Goal: Task Accomplishment & Management: Manage account settings

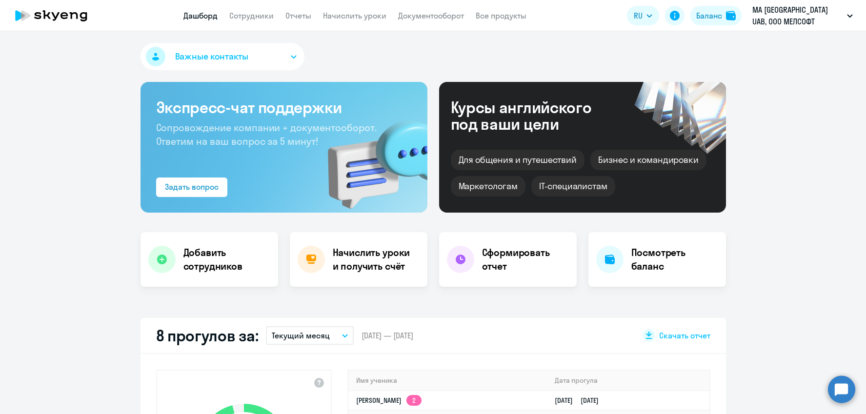
select select "30"
click at [264, 16] on link "Сотрудники" at bounding box center [251, 16] width 44 height 10
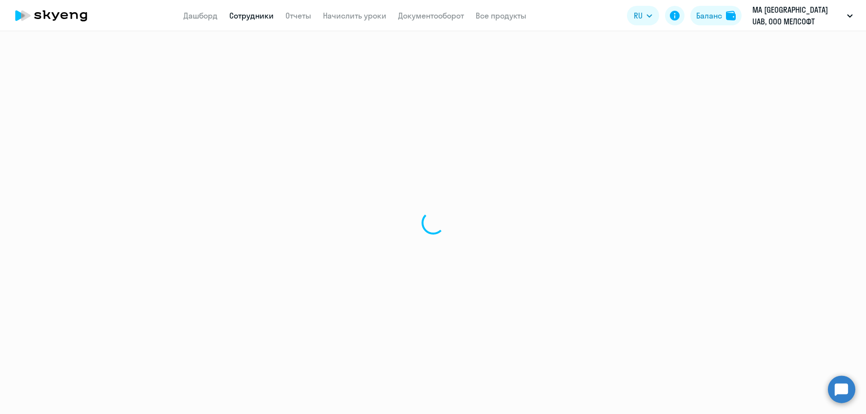
select select "30"
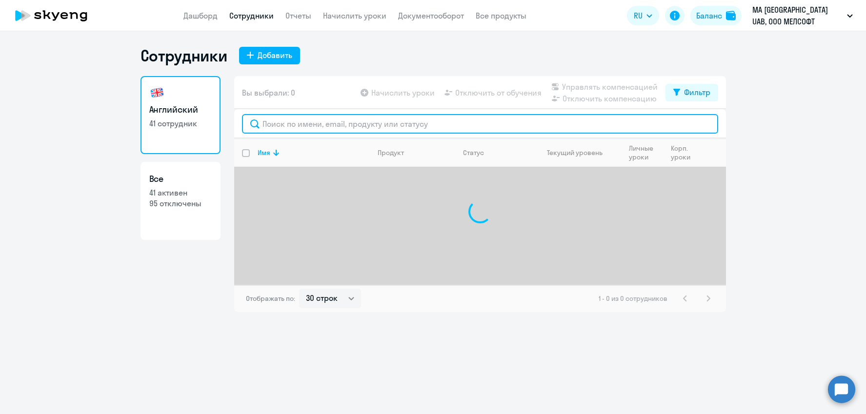
click at [365, 121] on input "text" at bounding box center [480, 124] width 476 height 20
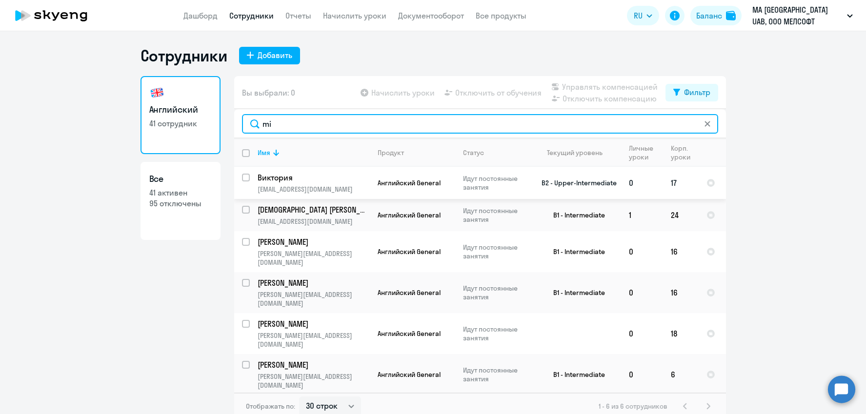
type input "mi"
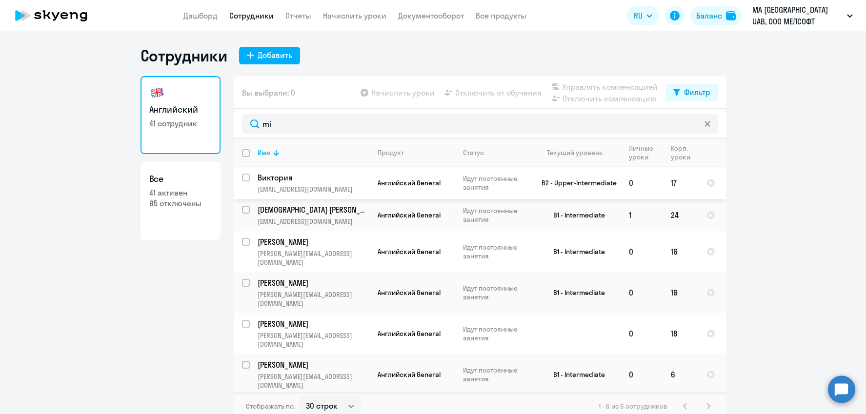
click at [354, 187] on p "[EMAIL_ADDRESS][DOMAIN_NAME]" at bounding box center [314, 189] width 112 height 9
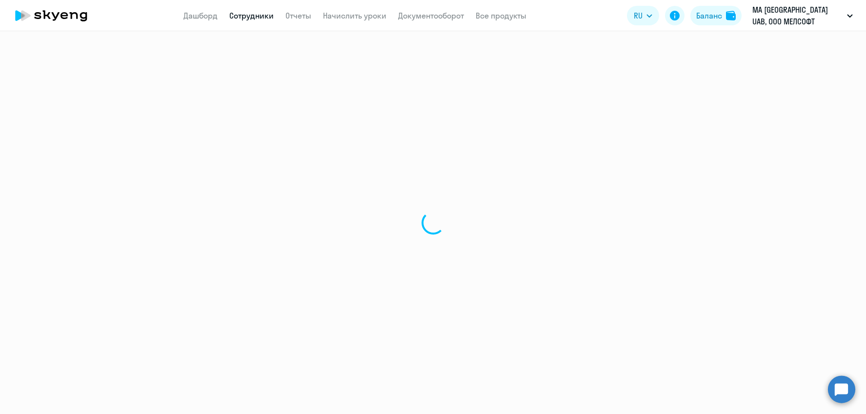
select select "english"
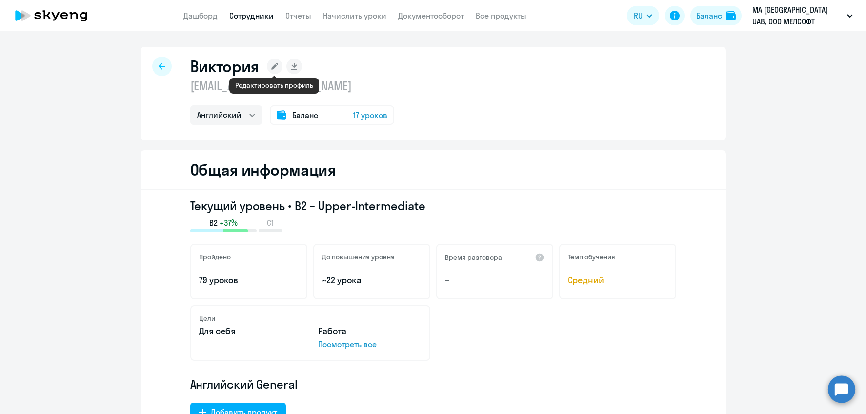
click at [278, 62] on rect at bounding box center [275, 67] width 16 height 16
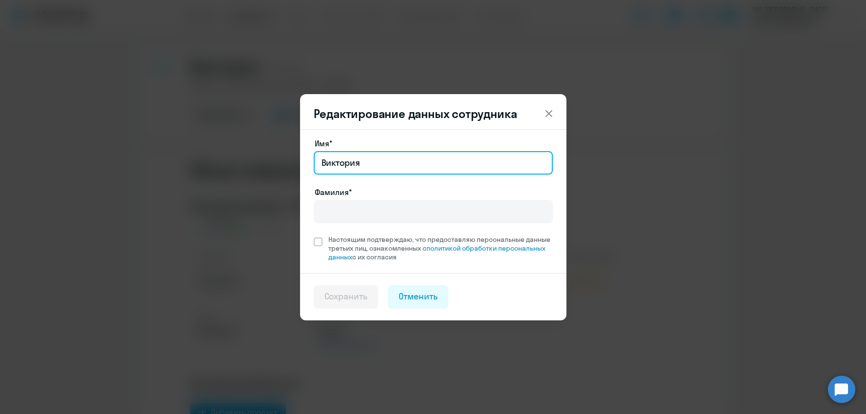
drag, startPoint x: 369, startPoint y: 161, endPoint x: 150, endPoint y: 158, distance: 218.6
click at [150, 158] on div "Редактирование данных сотрудника Имя* [PERSON_NAME]* Настоящим подтверждаю, что…" at bounding box center [433, 207] width 866 height 414
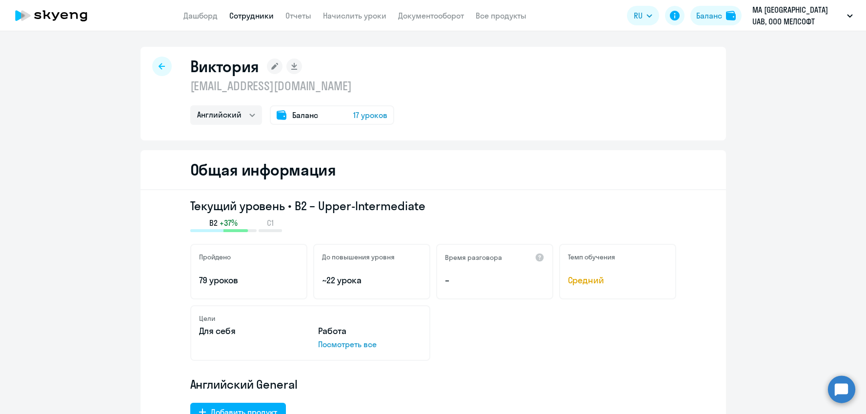
click at [275, 61] on rect at bounding box center [275, 67] width 16 height 16
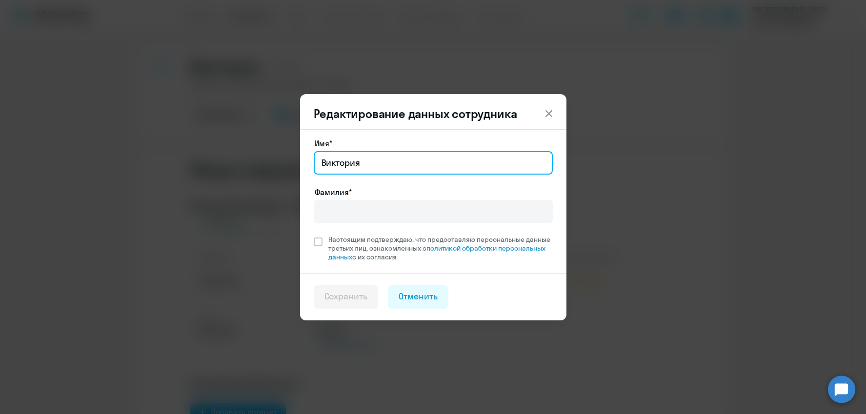
drag, startPoint x: 382, startPoint y: 160, endPoint x: 235, endPoint y: 150, distance: 147.7
click at [237, 151] on div "Редактирование данных сотрудника Имя* [PERSON_NAME]* Настоящим подтверждаю, что…" at bounding box center [433, 207] width 472 height 273
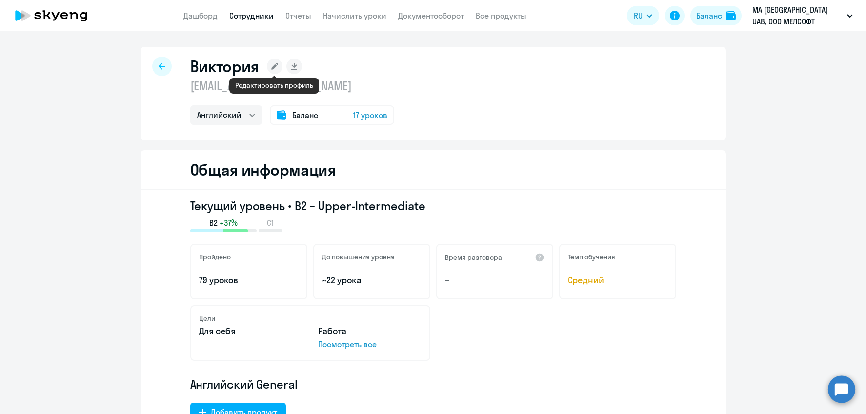
click at [272, 65] on rect at bounding box center [275, 67] width 16 height 16
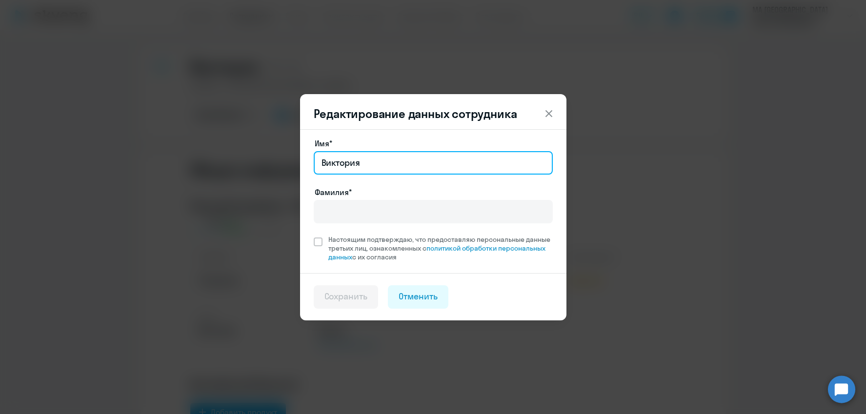
click at [361, 154] on input "Виктория" at bounding box center [433, 162] width 239 height 23
drag, startPoint x: 364, startPoint y: 159, endPoint x: 311, endPoint y: 156, distance: 52.8
click at [311, 156] on div "Имя* [PERSON_NAME]* Настоящим подтверждаю, что предоставляю персональные данные…" at bounding box center [433, 201] width 266 height 144
drag, startPoint x: 409, startPoint y: 164, endPoint x: 355, endPoint y: 160, distance: 54.3
click at [355, 160] on input "[PERSON_NAME]" at bounding box center [433, 162] width 239 height 23
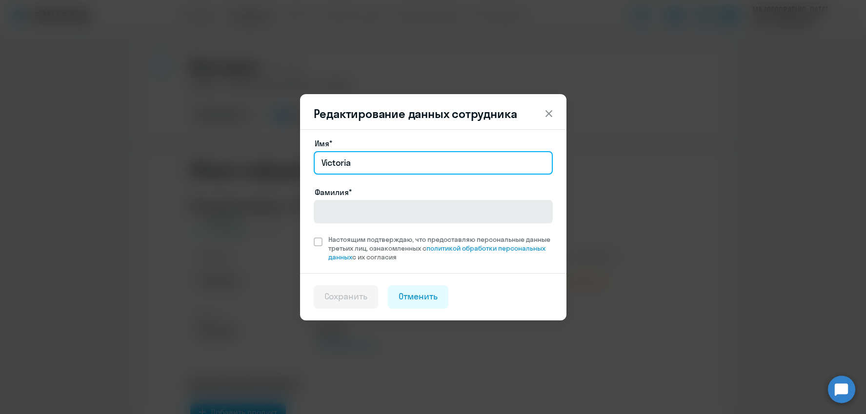
type input "Victoria"
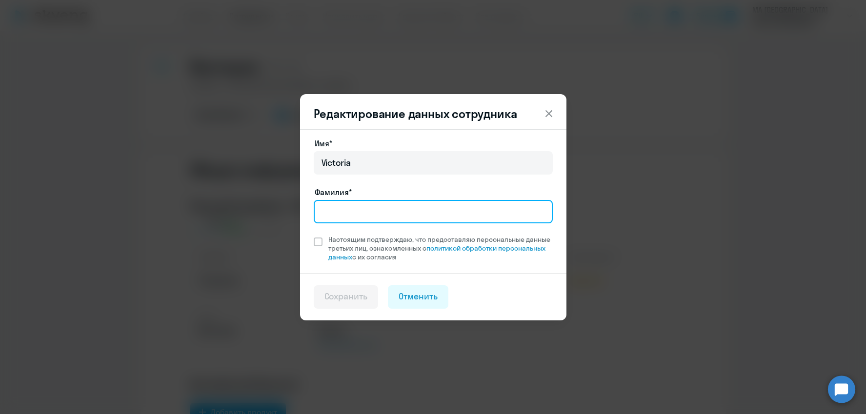
click at [332, 213] on input "Фамилия*" at bounding box center [433, 211] width 239 height 23
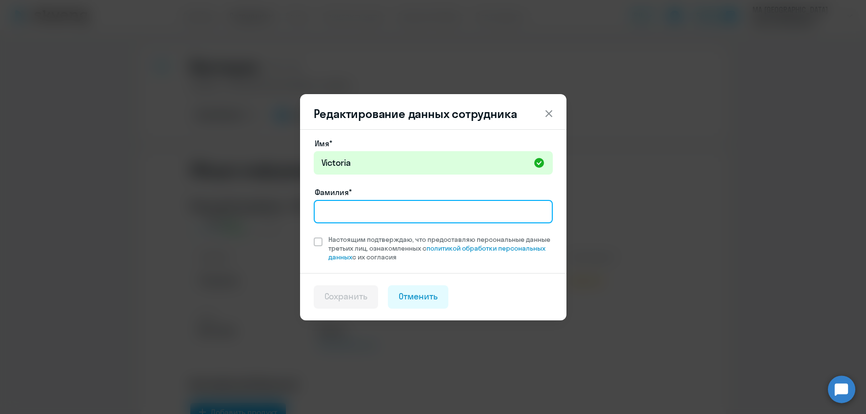
paste input "Mihnevich"
type input "Mihnevich"
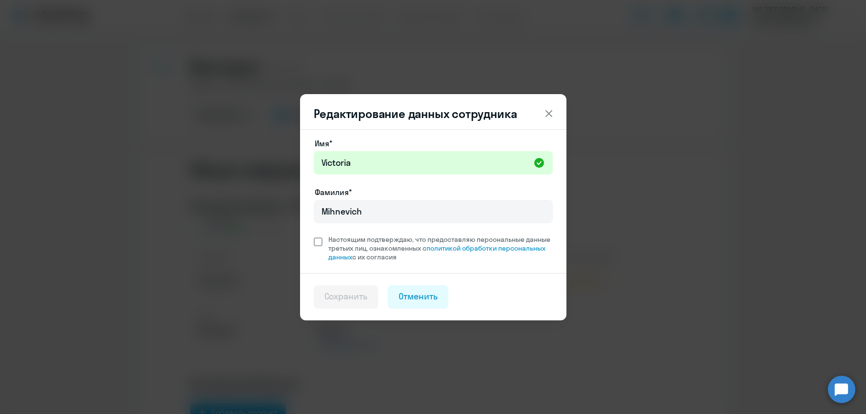
click at [318, 239] on span at bounding box center [318, 242] width 9 height 9
click at [314, 235] on input "Настоящим подтверждаю, что предоставляю персональные данные третьих лиц, ознако…" at bounding box center [313, 235] width 0 height 0
checkbox input "true"
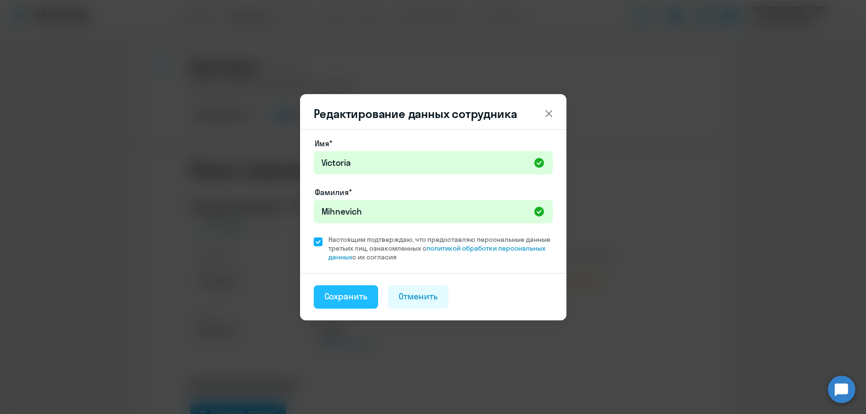
click at [334, 296] on div "Сохранить" at bounding box center [345, 296] width 43 height 13
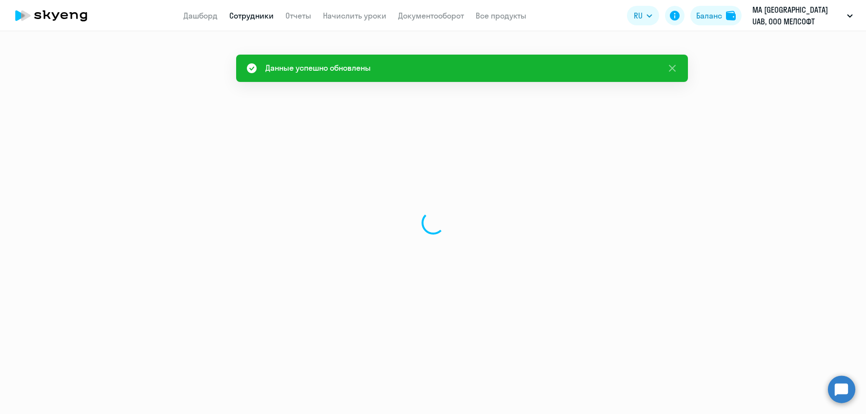
select select "english"
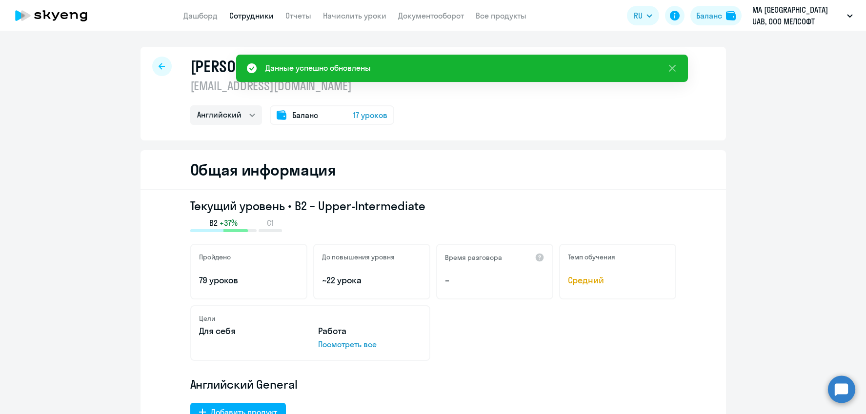
scroll to position [3, 0]
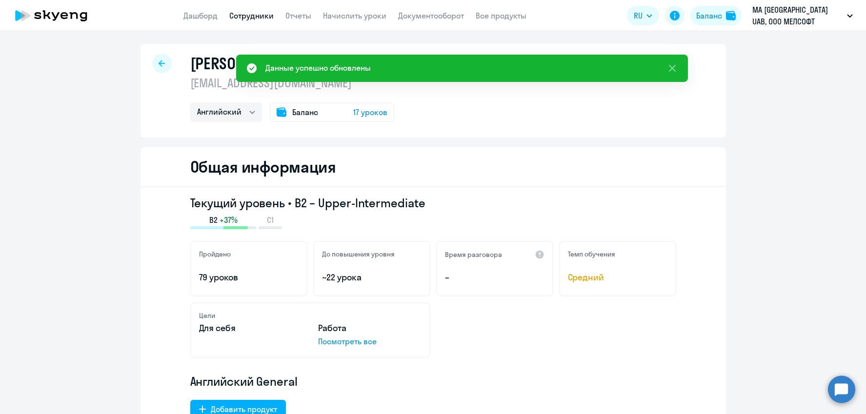
click at [443, 122] on div "Mihnevich Victoria [EMAIL_ADDRESS][DOMAIN_NAME] Английский Баланс 17 уроков" at bounding box center [434, 91] width 586 height 94
click at [161, 67] on div at bounding box center [162, 64] width 20 height 20
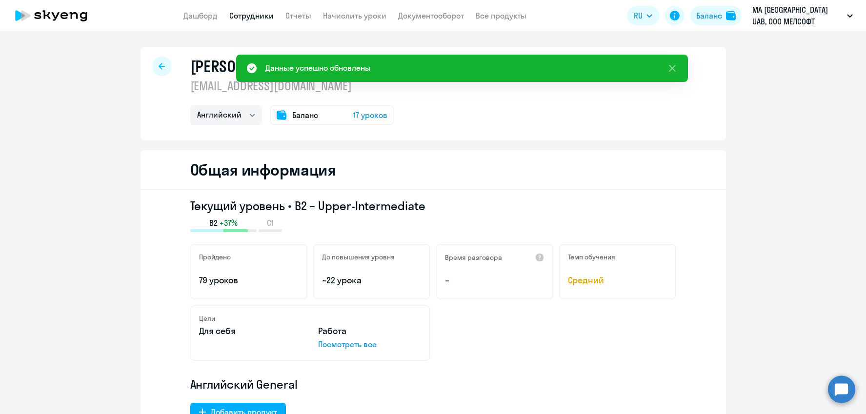
select select "30"
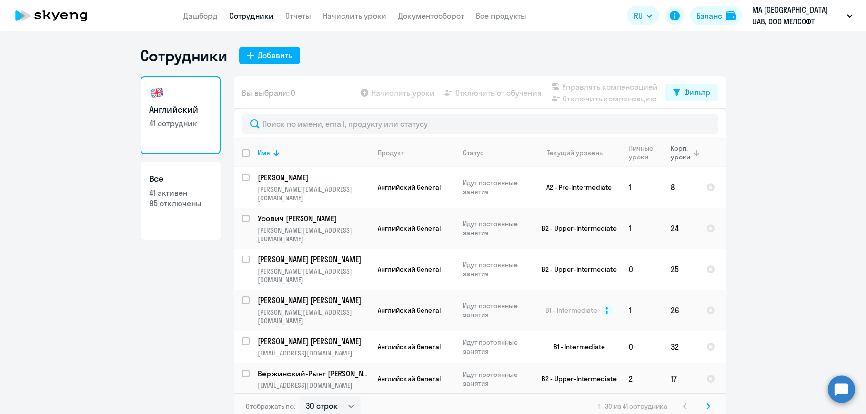
click at [674, 154] on div "Корп. уроки" at bounding box center [681, 153] width 21 height 18
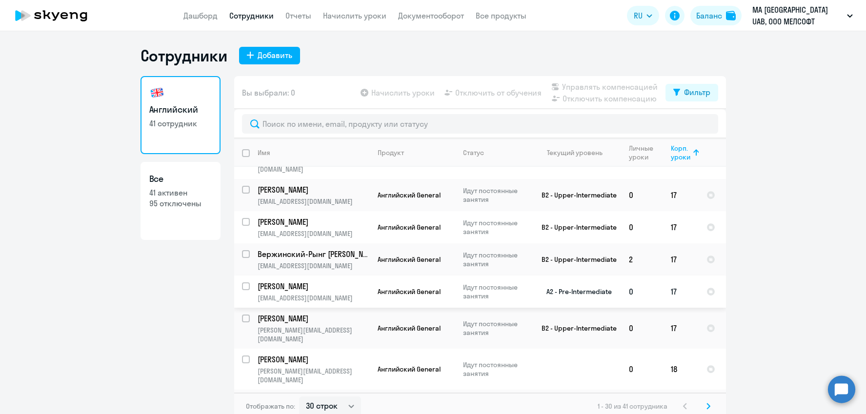
scroll to position [457, 0]
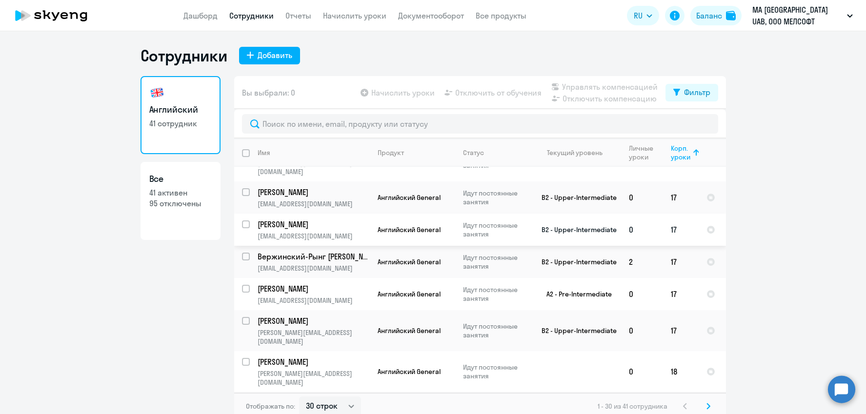
click at [311, 219] on p "[PERSON_NAME]" at bounding box center [313, 224] width 110 height 11
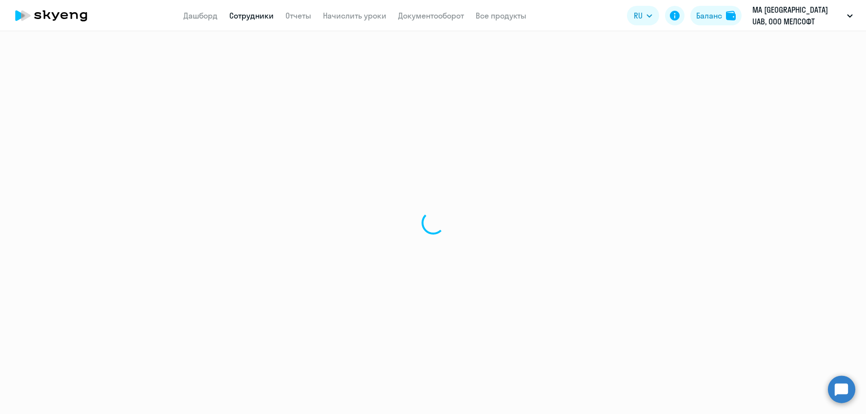
select select "english"
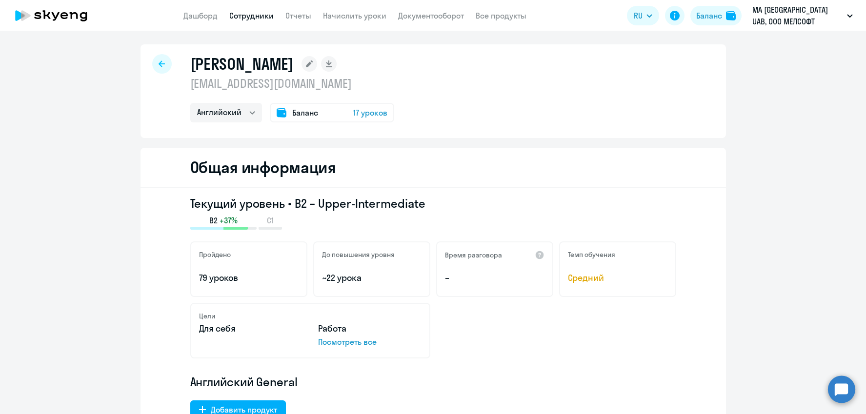
scroll to position [4, 0]
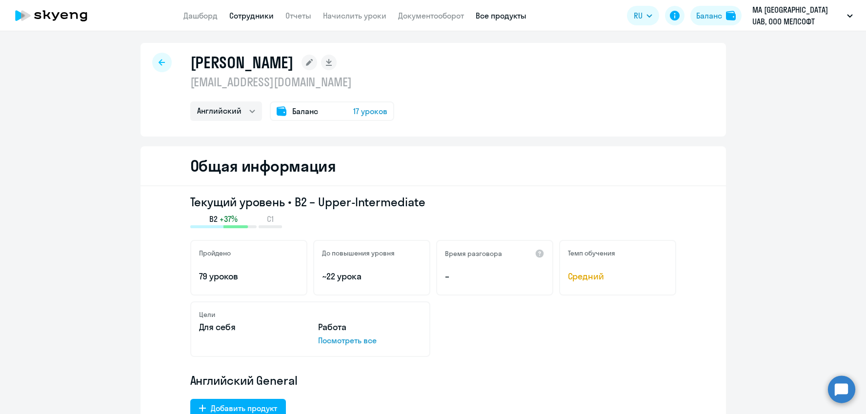
click at [501, 15] on link "Все продукты" at bounding box center [501, 16] width 51 height 10
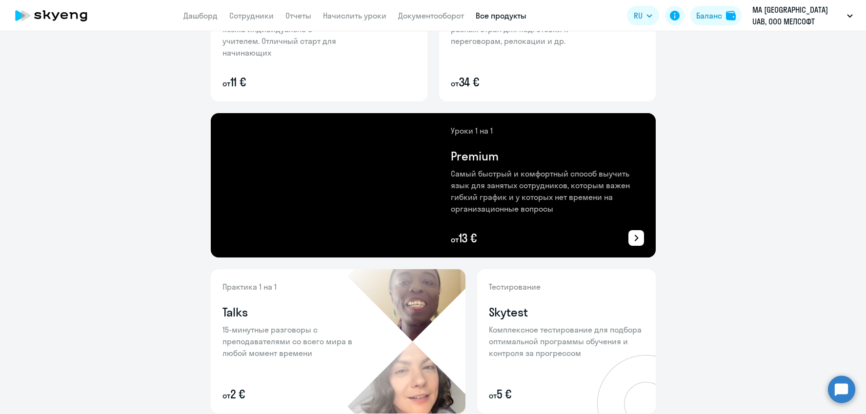
scroll to position [169, 0]
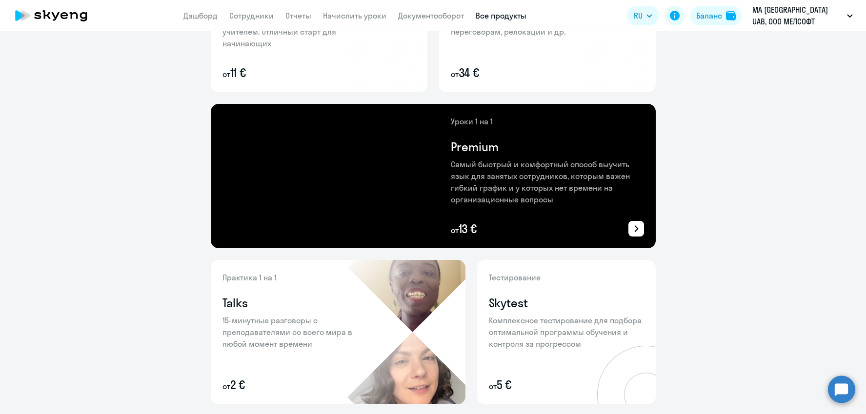
click at [566, 191] on p "Самый быстрый и комфортный способ выучить язык для занятых сотрудников, которым…" at bounding box center [547, 182] width 193 height 47
click at [635, 229] on icon at bounding box center [635, 228] width 7 height 7
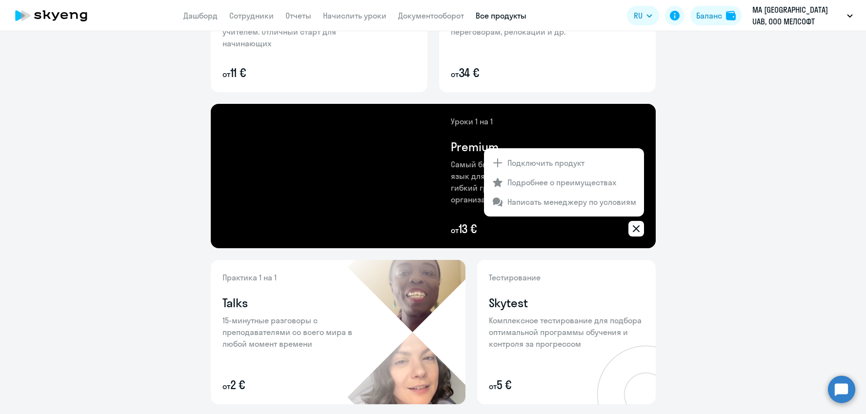
click at [454, 181] on div at bounding box center [433, 207] width 866 height 414
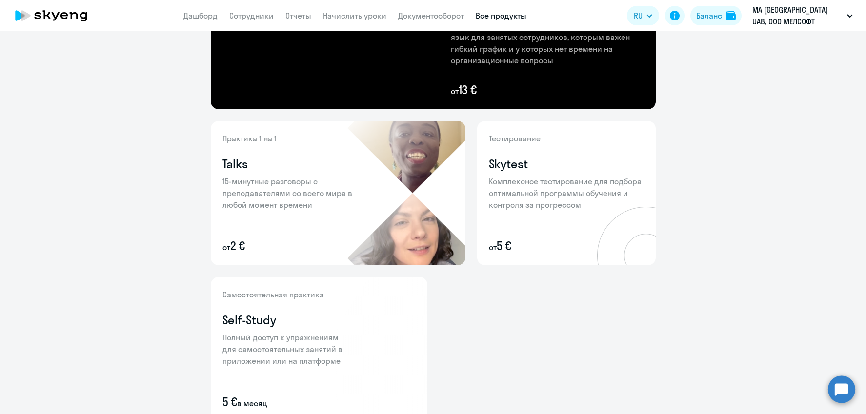
scroll to position [354, 0]
